Goal: Information Seeking & Learning: Learn about a topic

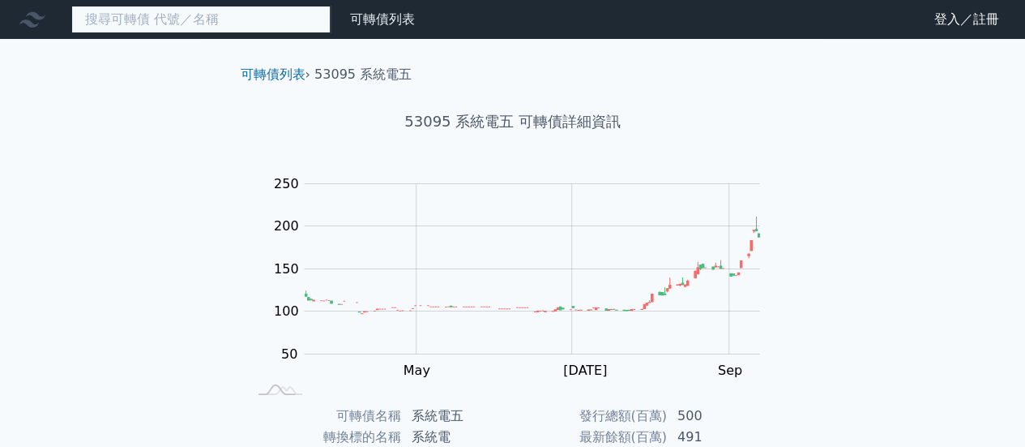
click at [229, 22] on input at bounding box center [200, 20] width 259 height 28
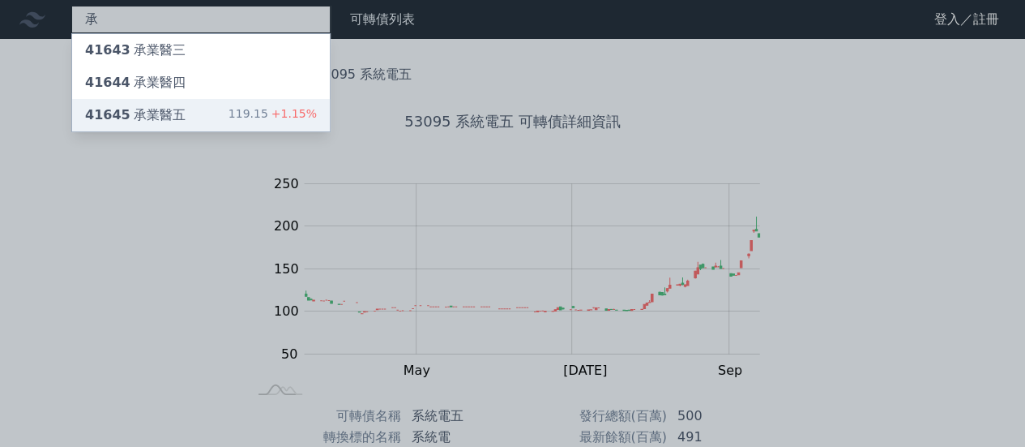
type input "承"
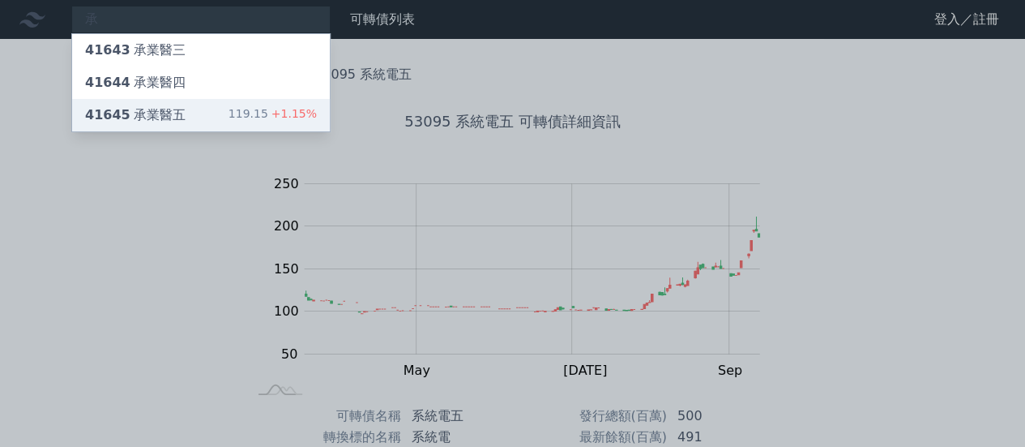
click at [160, 116] on div "41645 承業醫五" at bounding box center [135, 114] width 101 height 19
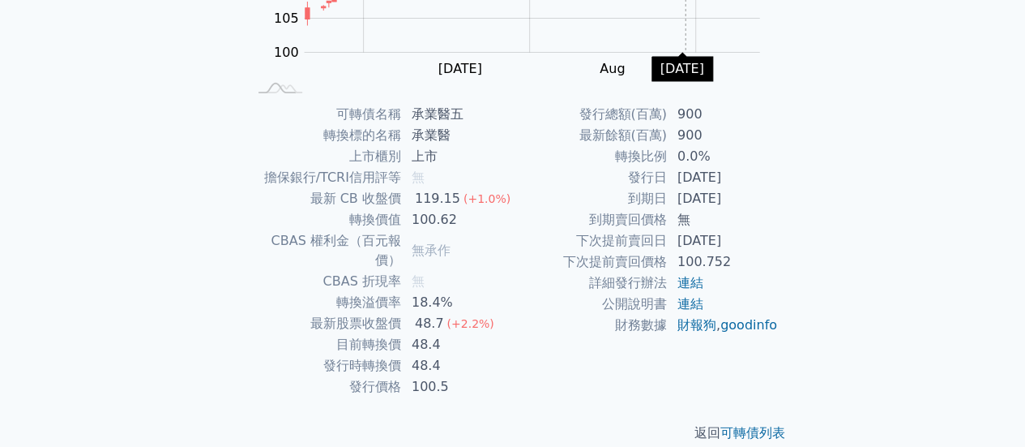
scroll to position [303, 0]
drag, startPoint x: 676, startPoint y: 176, endPoint x: 729, endPoint y: 194, distance: 56.4
click at [729, 194] on tbody "發行總額(百萬) 900 最新餘額(百萬) 900 轉換比例 0.0% 發行日 [DATE] 到期日 [DATE] 到期賣回價格 無 下次提前賣回日 [DAT…" at bounding box center [646, 218] width 266 height 232
click at [831, 133] on div "可轉債列表 財務數據 可轉債列表 財務數據 登入／註冊 登入／註冊 可轉債列表 › 41645 承業醫五 41645 承業醫五 可轉債詳細資訊 Zoom Ou…" at bounding box center [512, 82] width 1025 height 770
drag, startPoint x: 631, startPoint y: 156, endPoint x: 747, endPoint y: 197, distance: 123.5
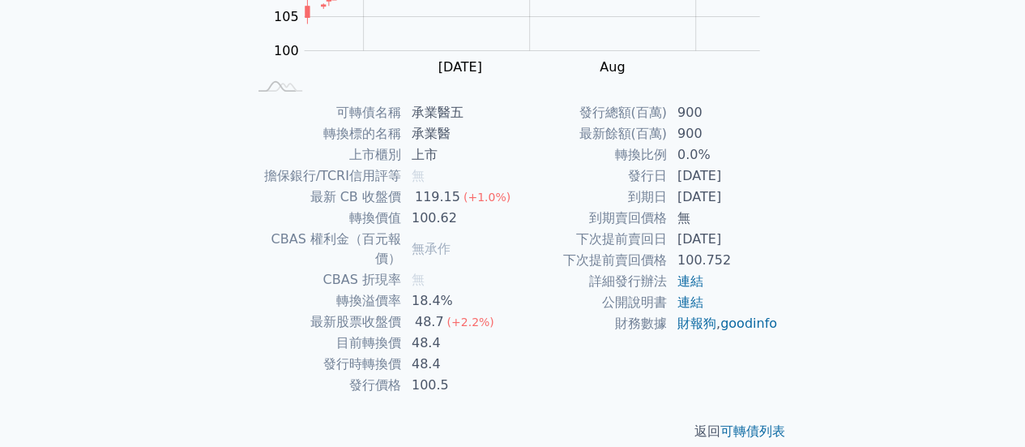
click at [747, 197] on tbody "發行總額(百萬) 900 最新餘額(百萬) 900 轉換比例 0.0% 發行日 [DATE] 到期日 [DATE] 到期賣回價格 無 下次提前賣回日 [DAT…" at bounding box center [646, 218] width 266 height 232
